Goal: Information Seeking & Learning: Check status

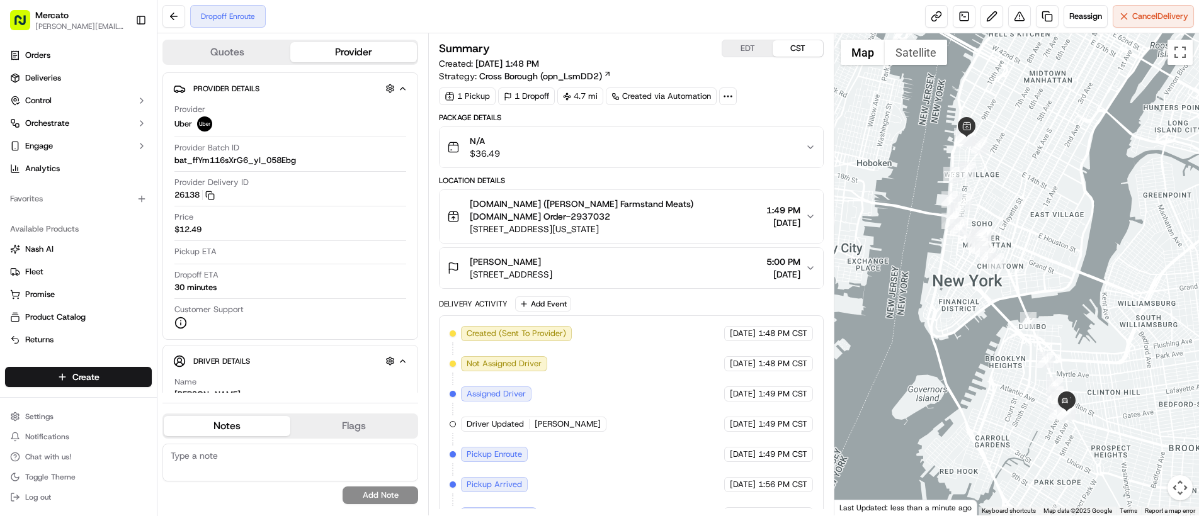
scroll to position [54, 0]
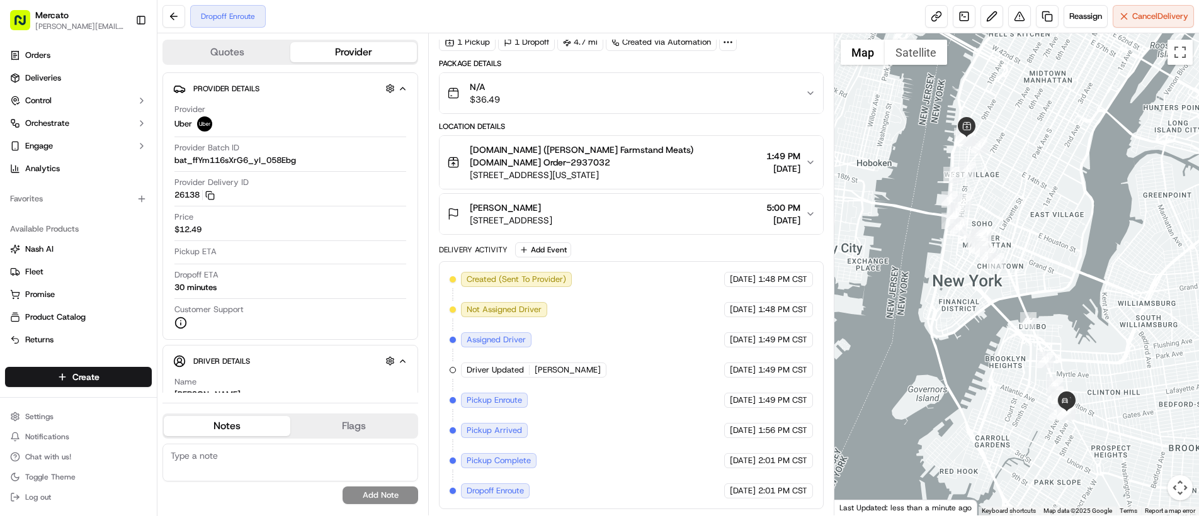
click at [614, 444] on div "Created (Sent To Provider) Uber [DATE] 1:48 PM CST Not Assigned Driver Uber [DA…" at bounding box center [631, 385] width 363 height 227
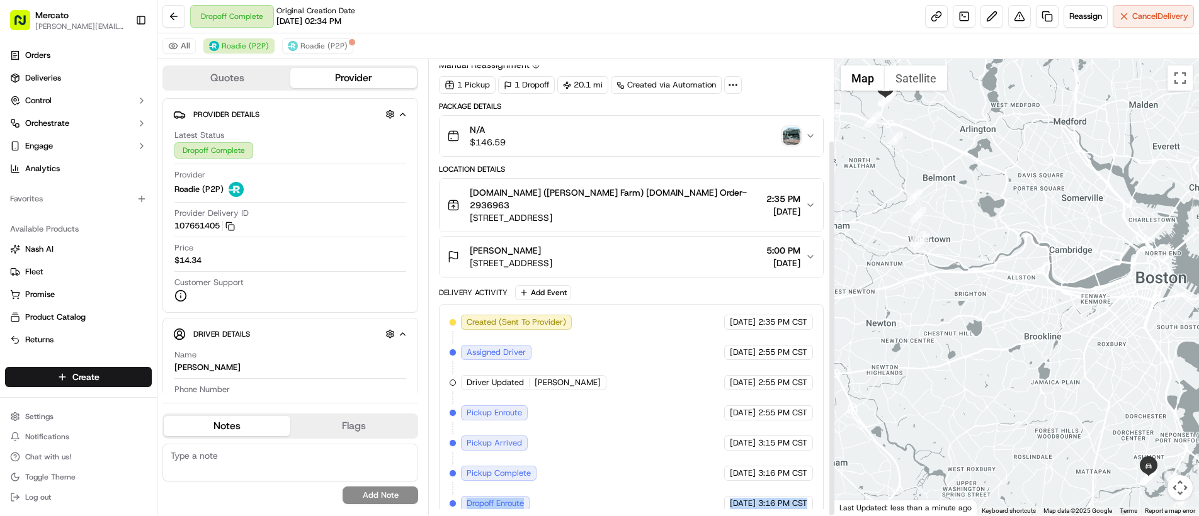
scroll to position [98, 0]
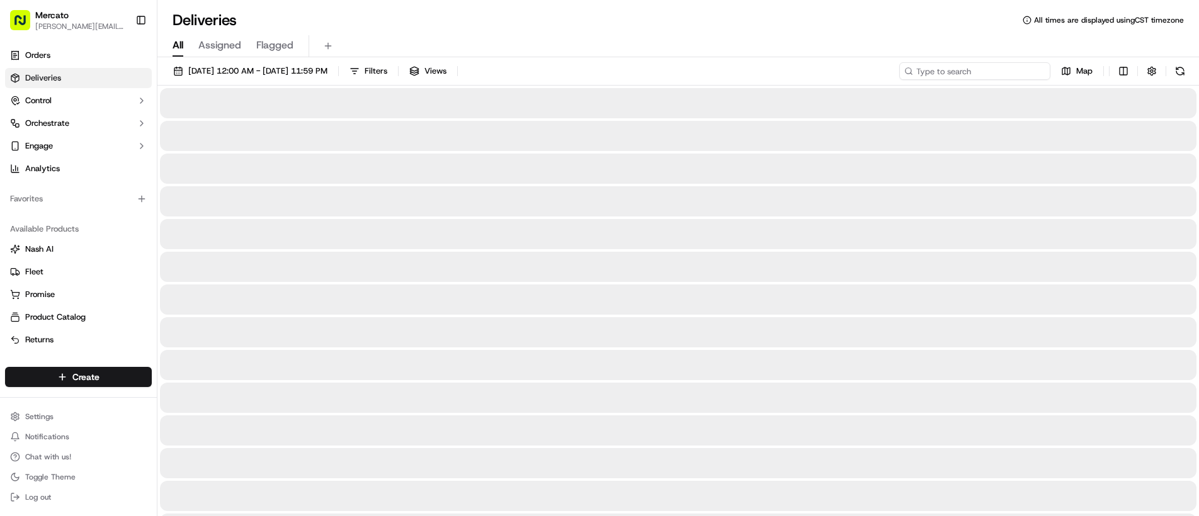
click at [971, 67] on input at bounding box center [974, 71] width 151 height 18
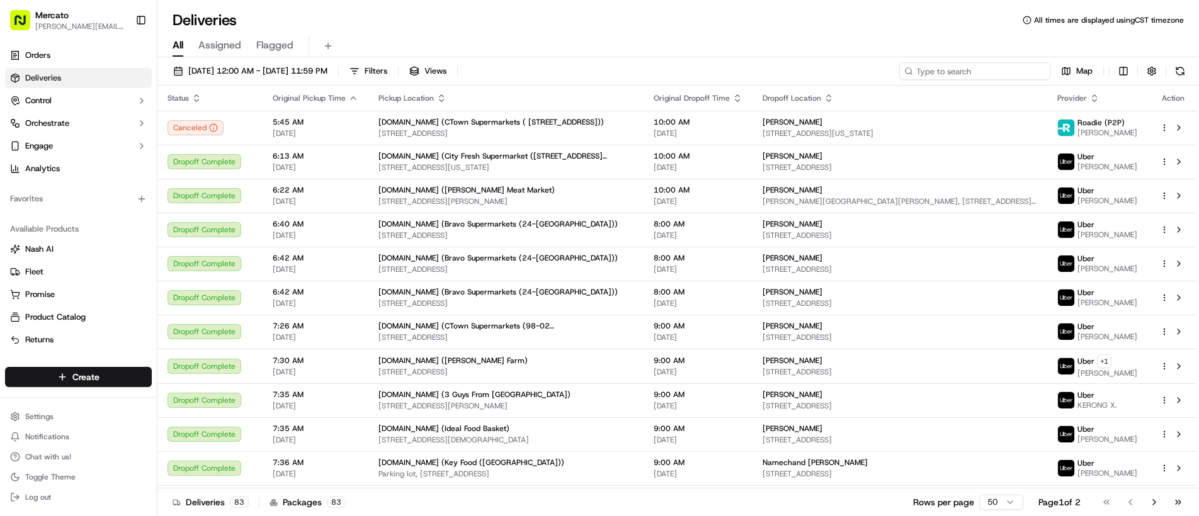
paste input "job_f4RDQLYSJe7WzuS7hvyupG"
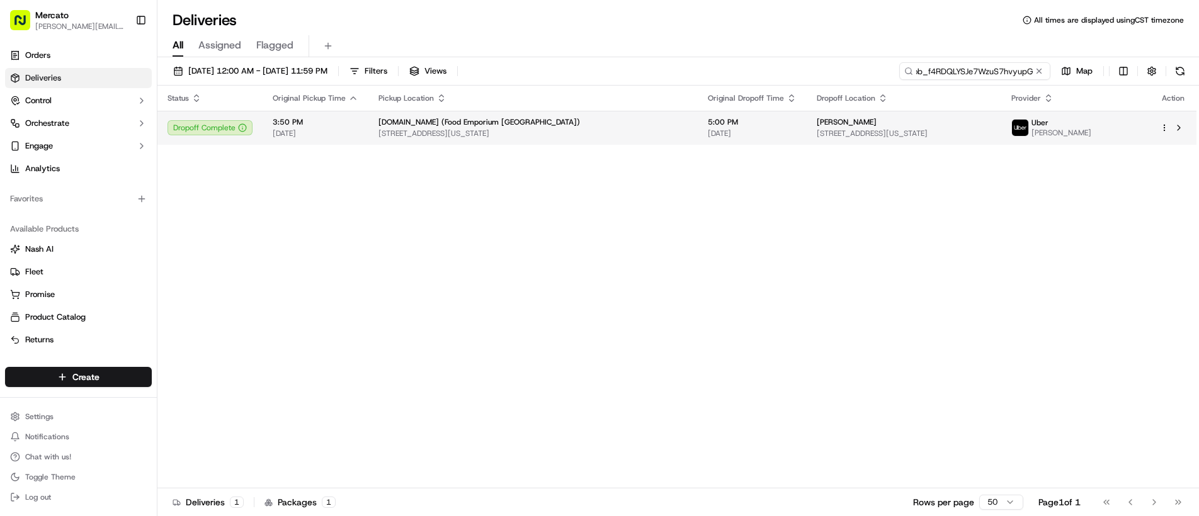
type input "job_f4RDQLYSJe7WzuS7hvyupG"
click at [925, 133] on span "641 5th Ave #35A, New York, NY 10022, USA" at bounding box center [904, 133] width 174 height 10
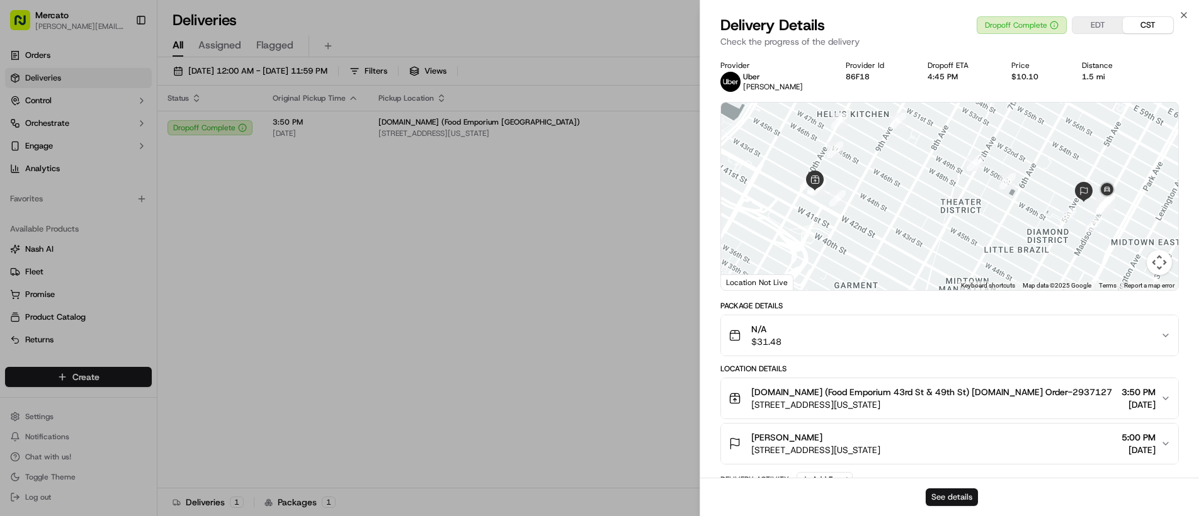
click at [937, 498] on button "See details" at bounding box center [951, 498] width 52 height 18
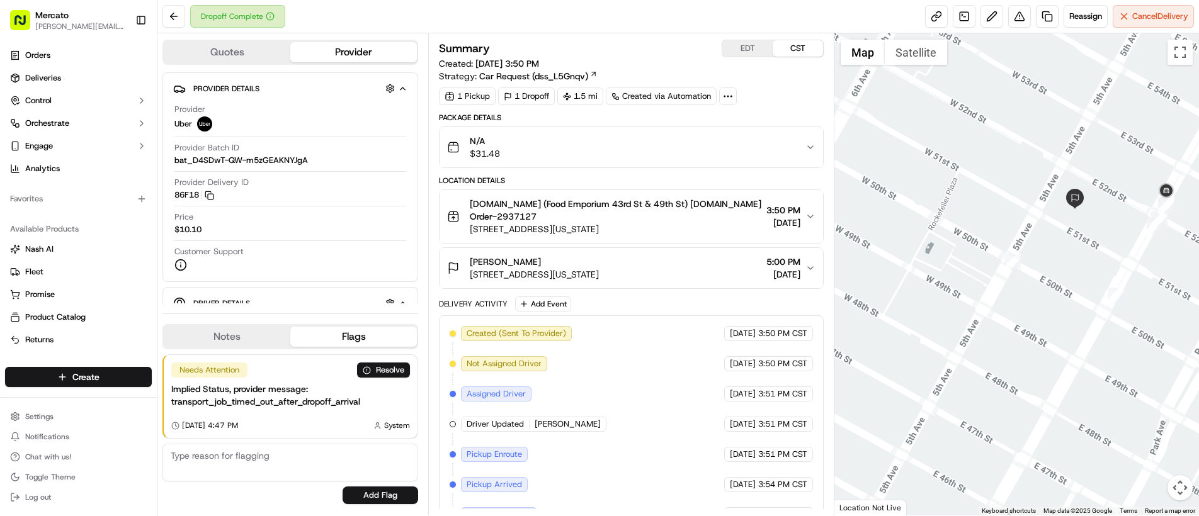
drag, startPoint x: 1116, startPoint y: 240, endPoint x: 1086, endPoint y: 286, distance: 55.0
click at [1086, 286] on div at bounding box center [1016, 274] width 365 height 482
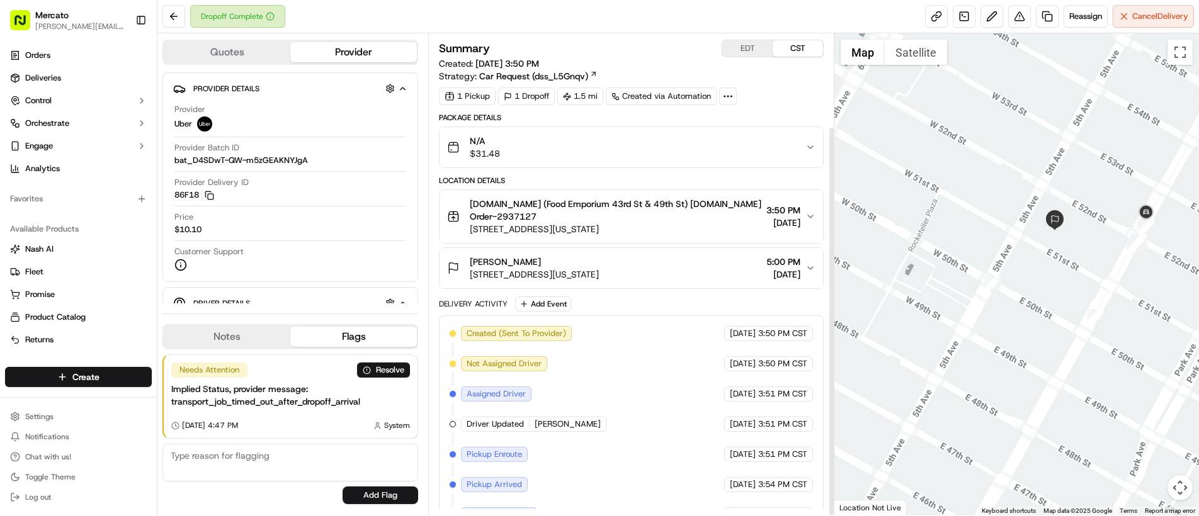
scroll to position [115, 0]
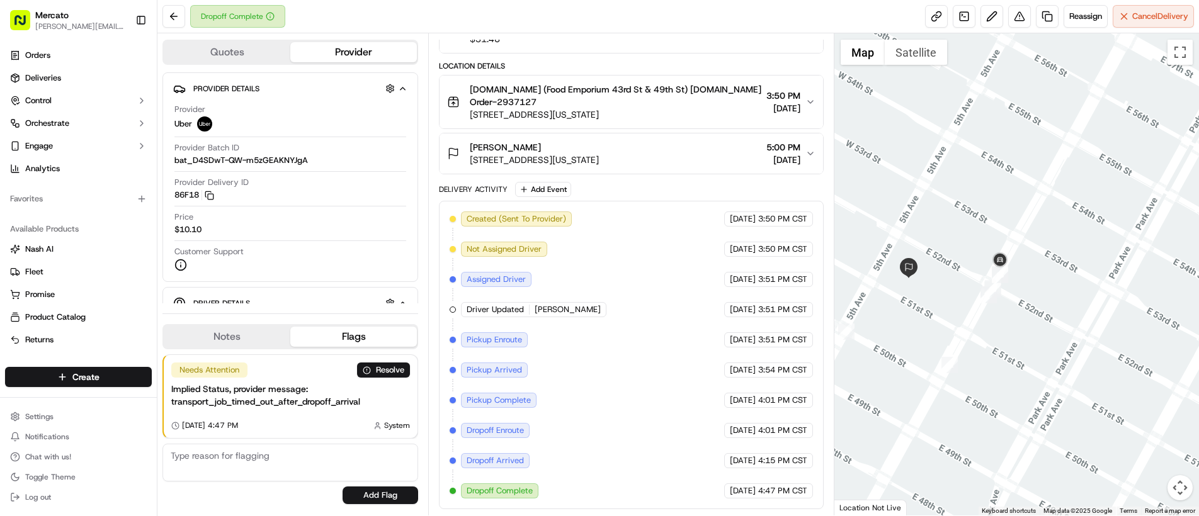
drag, startPoint x: 1025, startPoint y: 277, endPoint x: 878, endPoint y: 325, distance: 154.9
click at [878, 325] on div at bounding box center [1016, 274] width 365 height 482
